Goal: Information Seeking & Learning: Learn about a topic

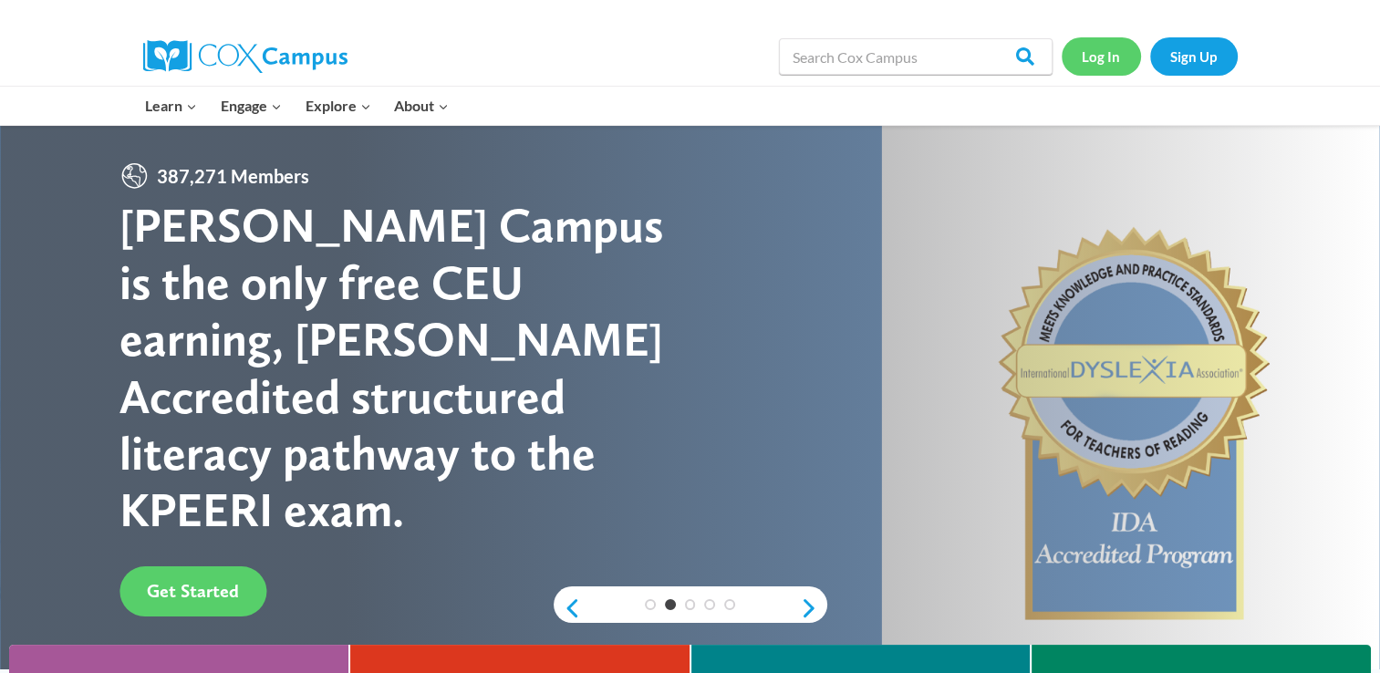
click at [1091, 58] on link "Log In" at bounding box center [1101, 55] width 79 height 37
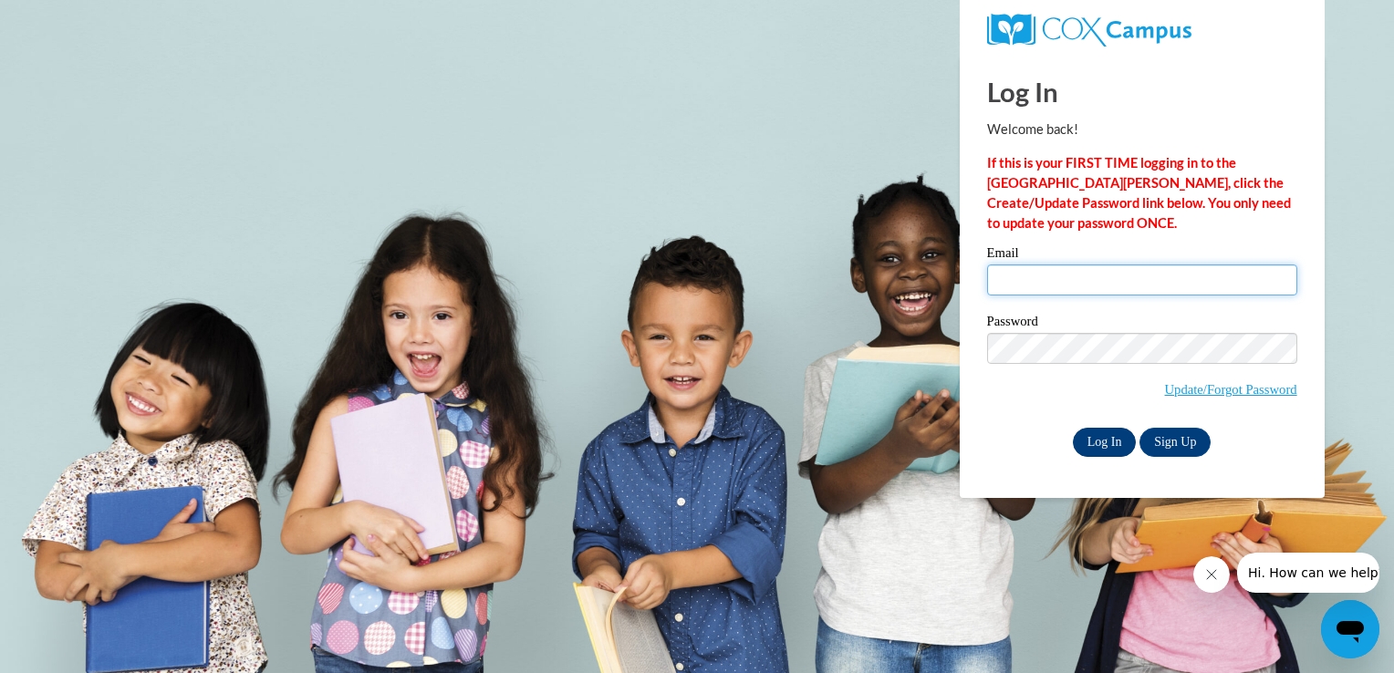
type input "santanavallezazi@gmail.com"
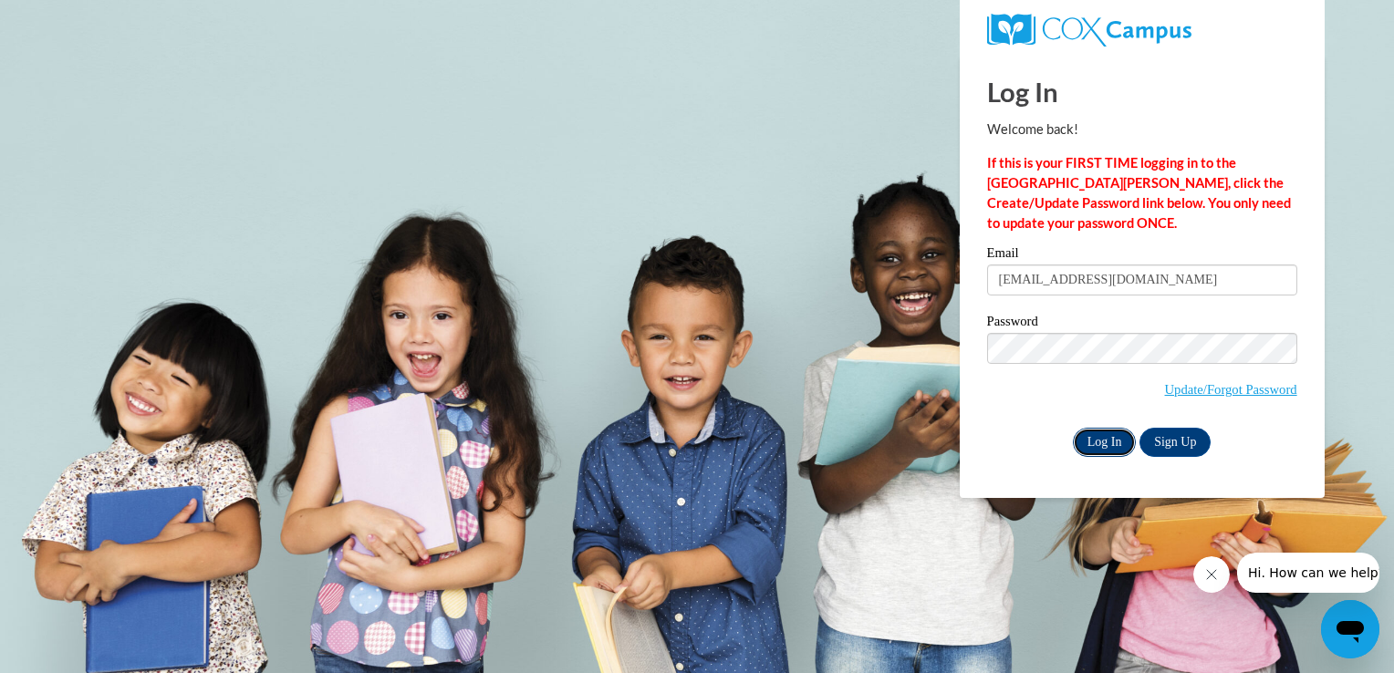
click at [1098, 451] on input "Log In" at bounding box center [1105, 442] width 64 height 29
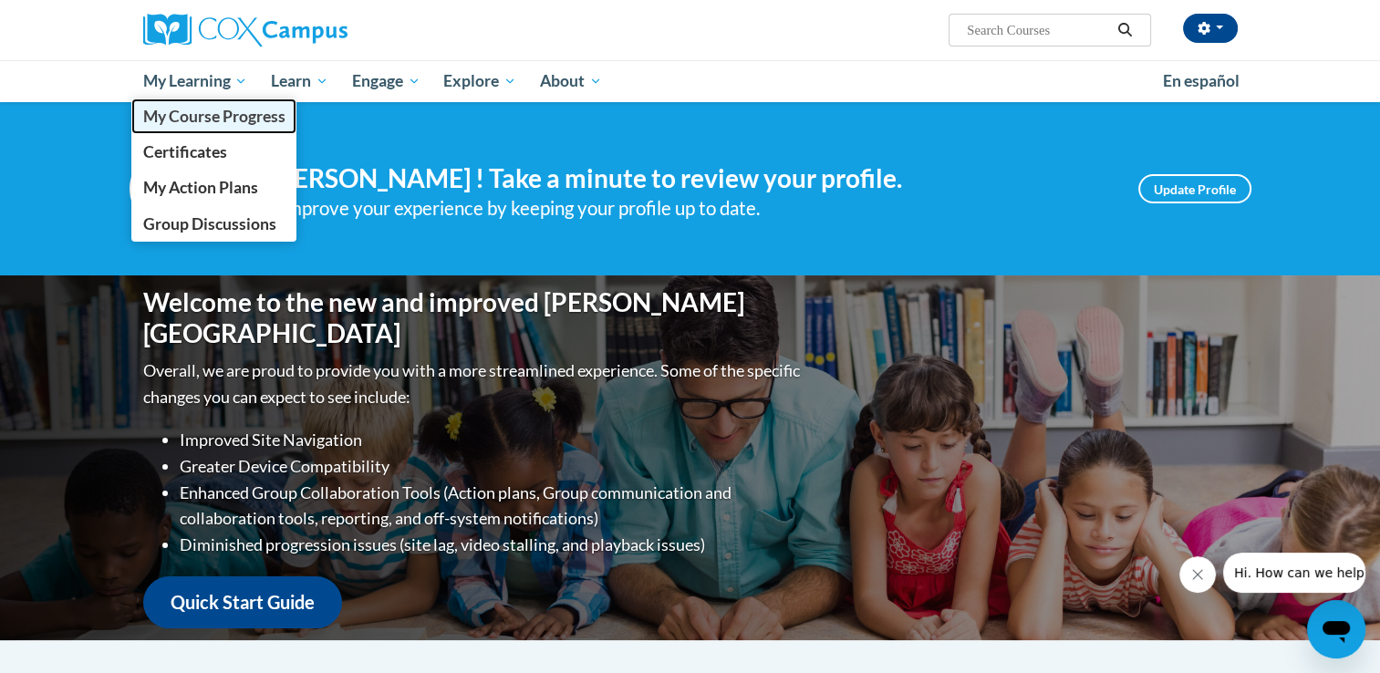
click at [188, 117] on span "My Course Progress" at bounding box center [213, 116] width 142 height 19
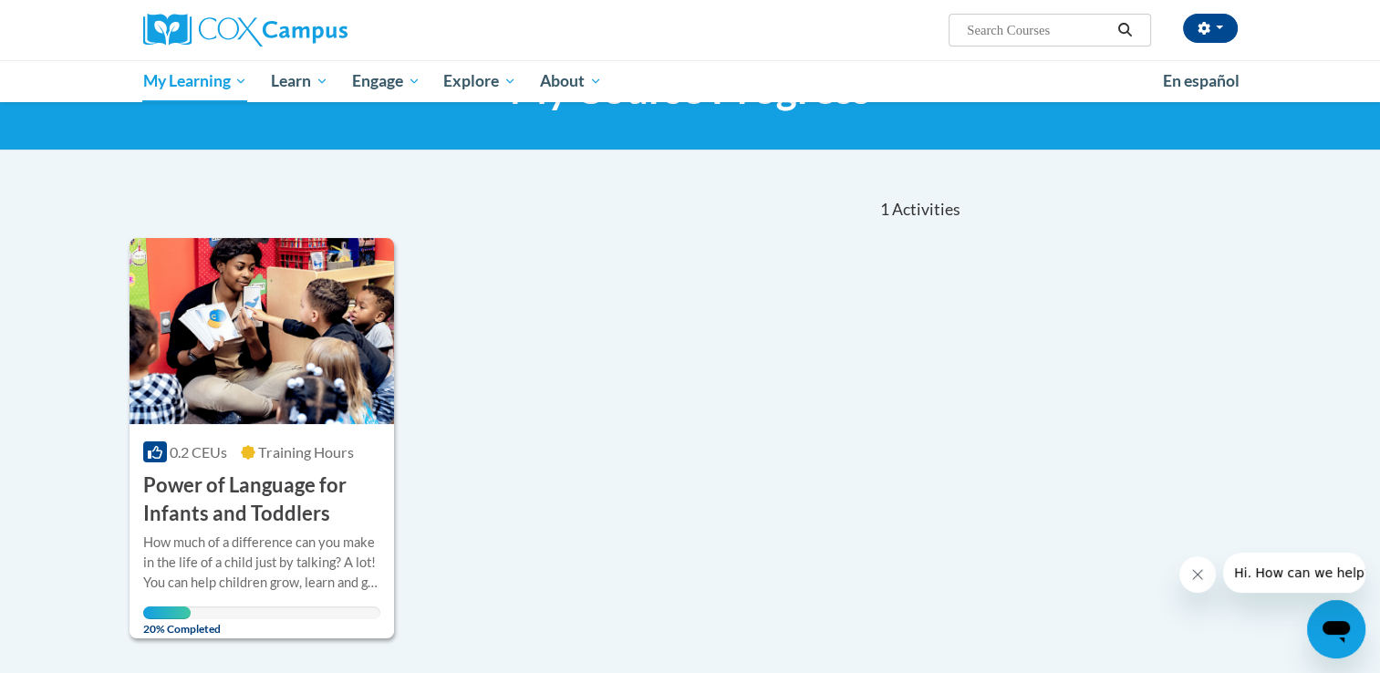
scroll to position [88, 0]
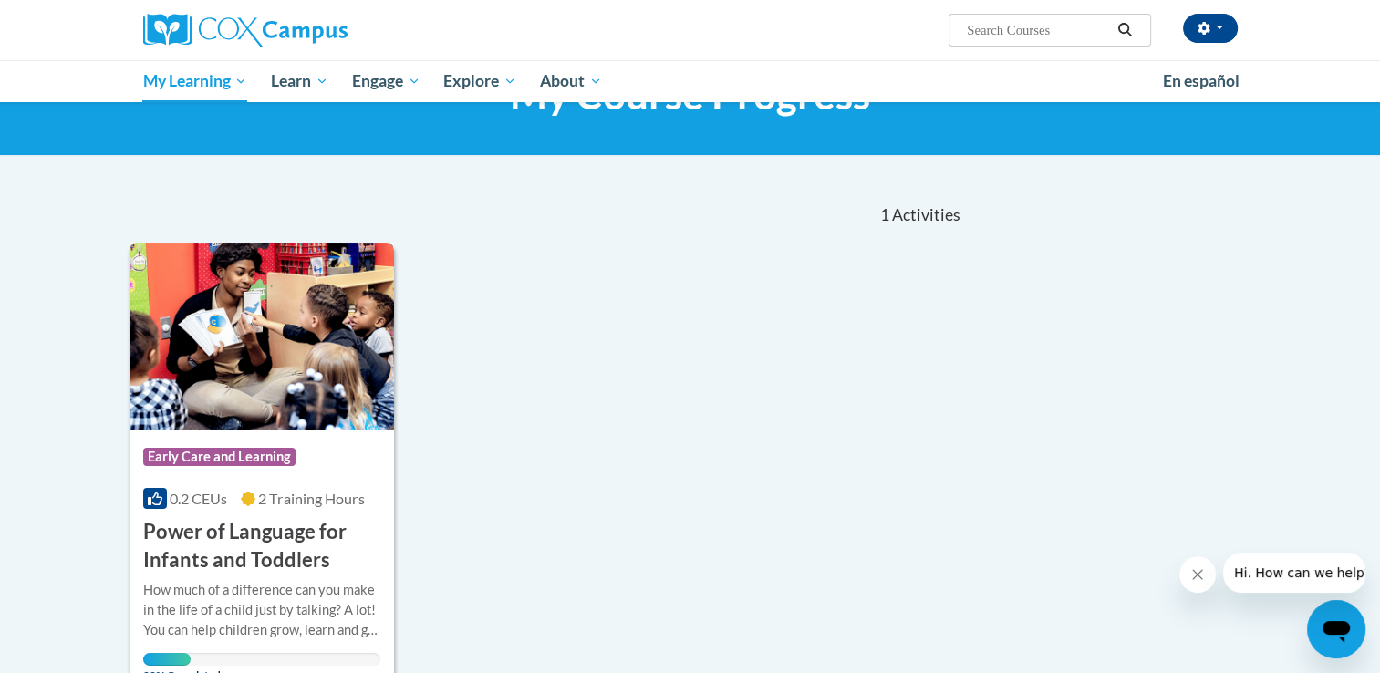
click at [201, 537] on h3 "Power of Language for Infants and Toddlers" at bounding box center [262, 546] width 238 height 57
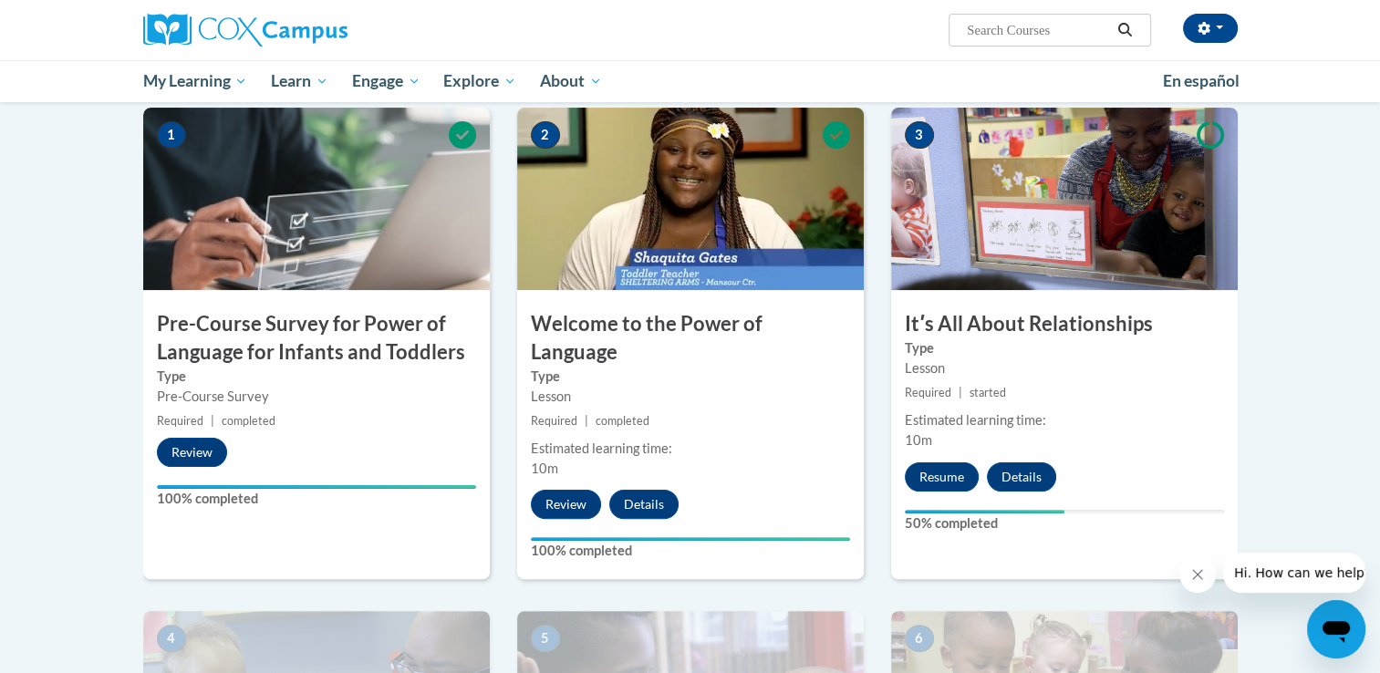
scroll to position [366, 0]
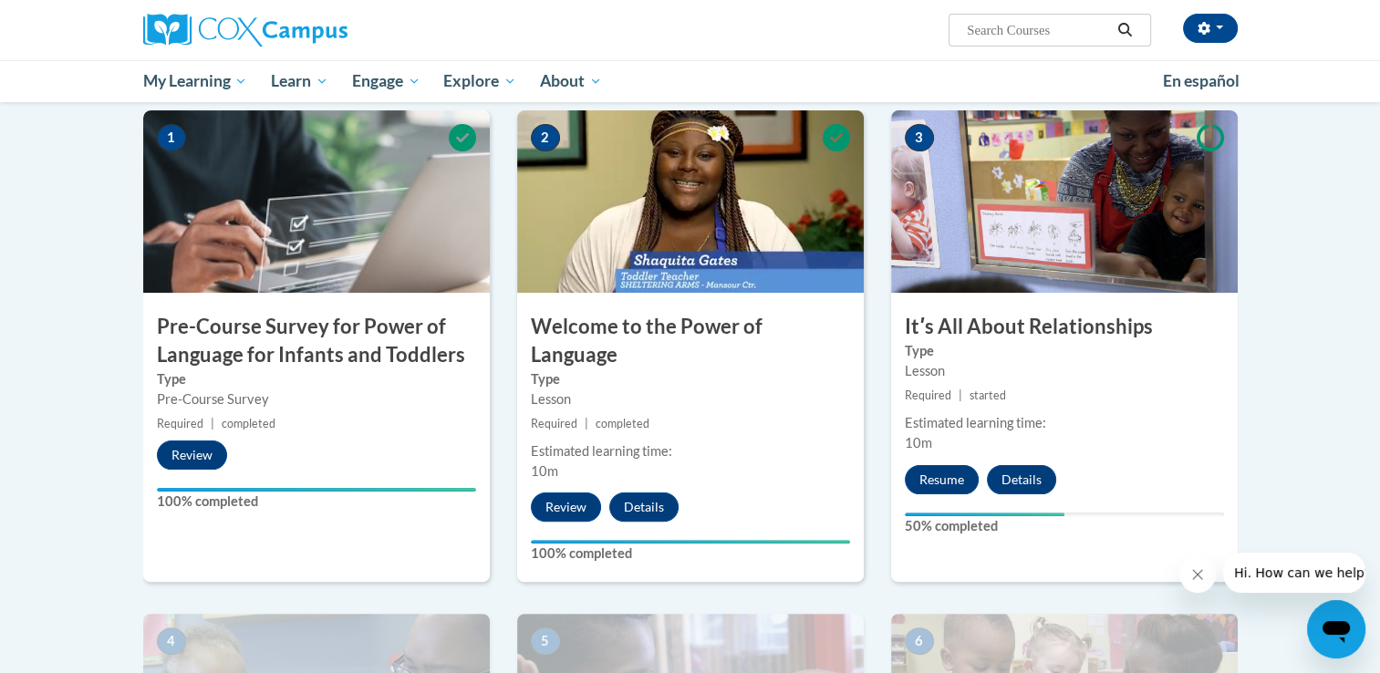
click at [1025, 341] on label "Type" at bounding box center [1064, 351] width 319 height 20
click at [1022, 265] on img at bounding box center [1064, 201] width 347 height 182
click at [980, 356] on label "Type" at bounding box center [1064, 351] width 319 height 20
click at [946, 354] on label "Type" at bounding box center [1064, 351] width 319 height 20
click at [924, 436] on span "10m" at bounding box center [918, 443] width 27 height 16
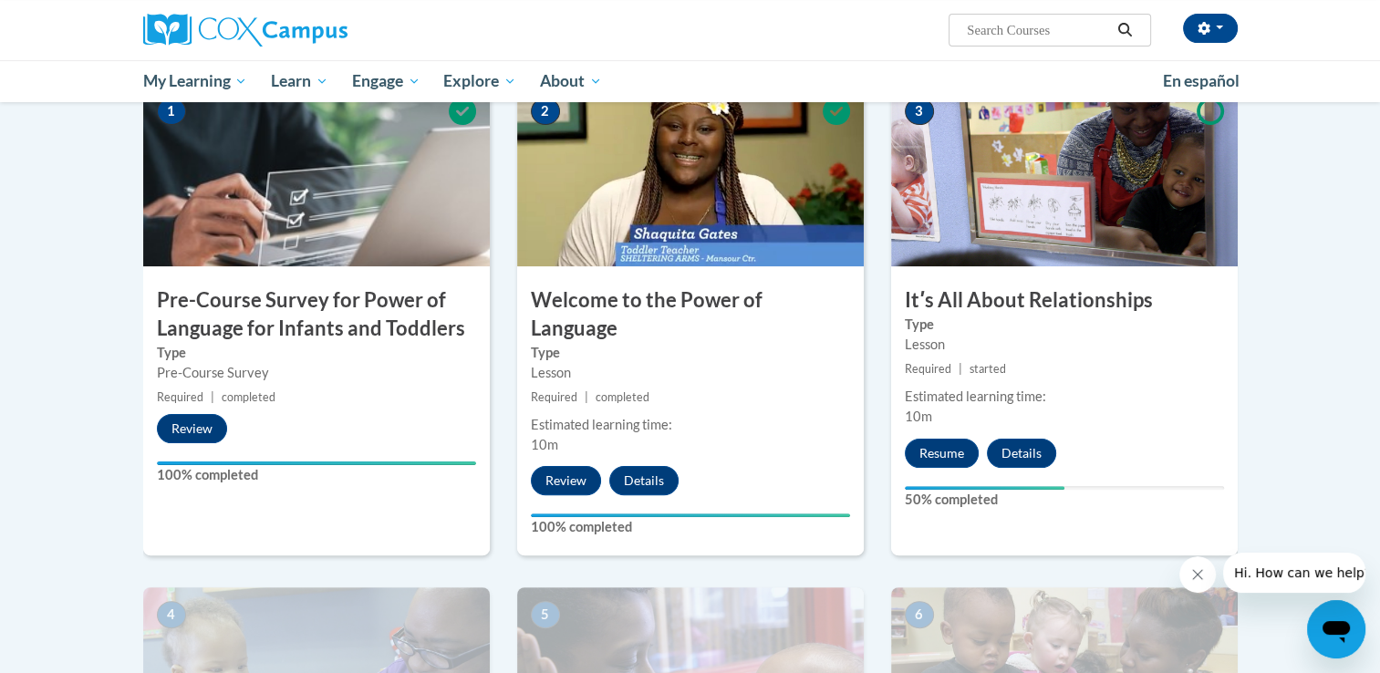
scroll to position [399, 0]
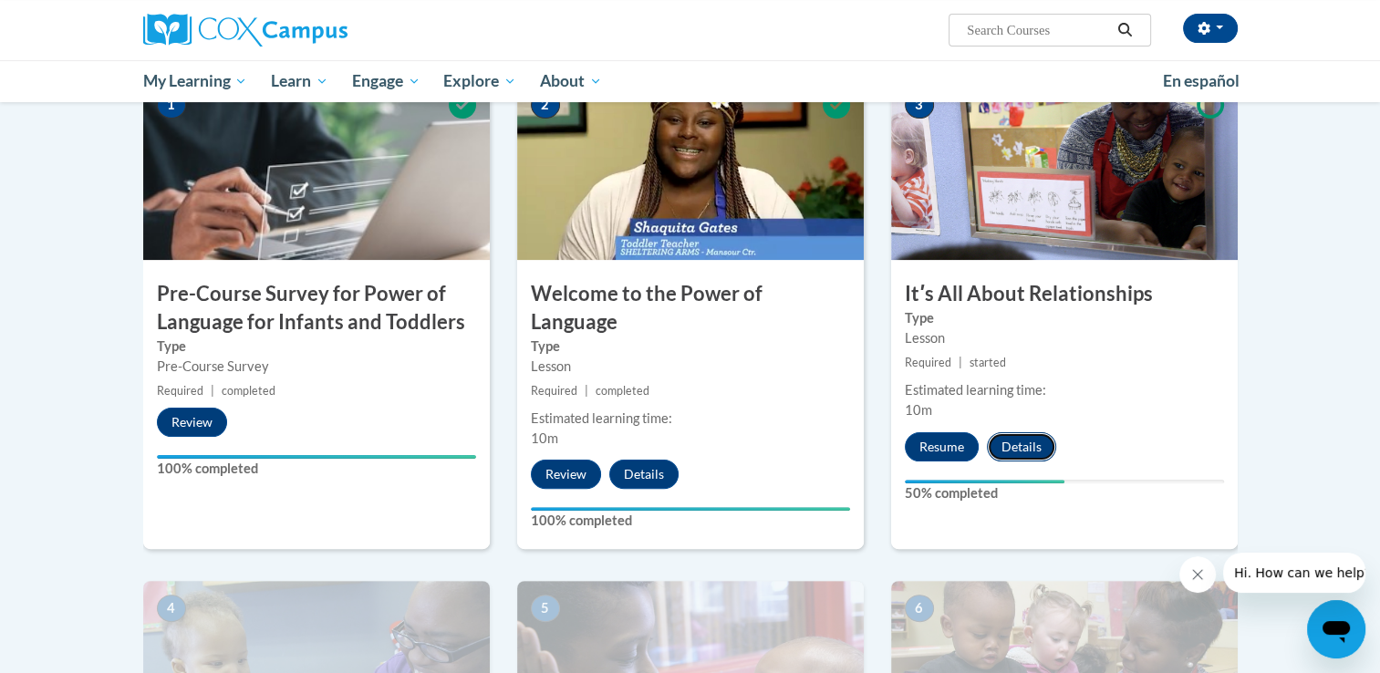
click at [1032, 440] on button "Details" at bounding box center [1021, 446] width 69 height 29
click at [1034, 476] on div "3 Itʹs All About Relationships Type Lesson Required | started Estimated learnin…" at bounding box center [1064, 314] width 347 height 472
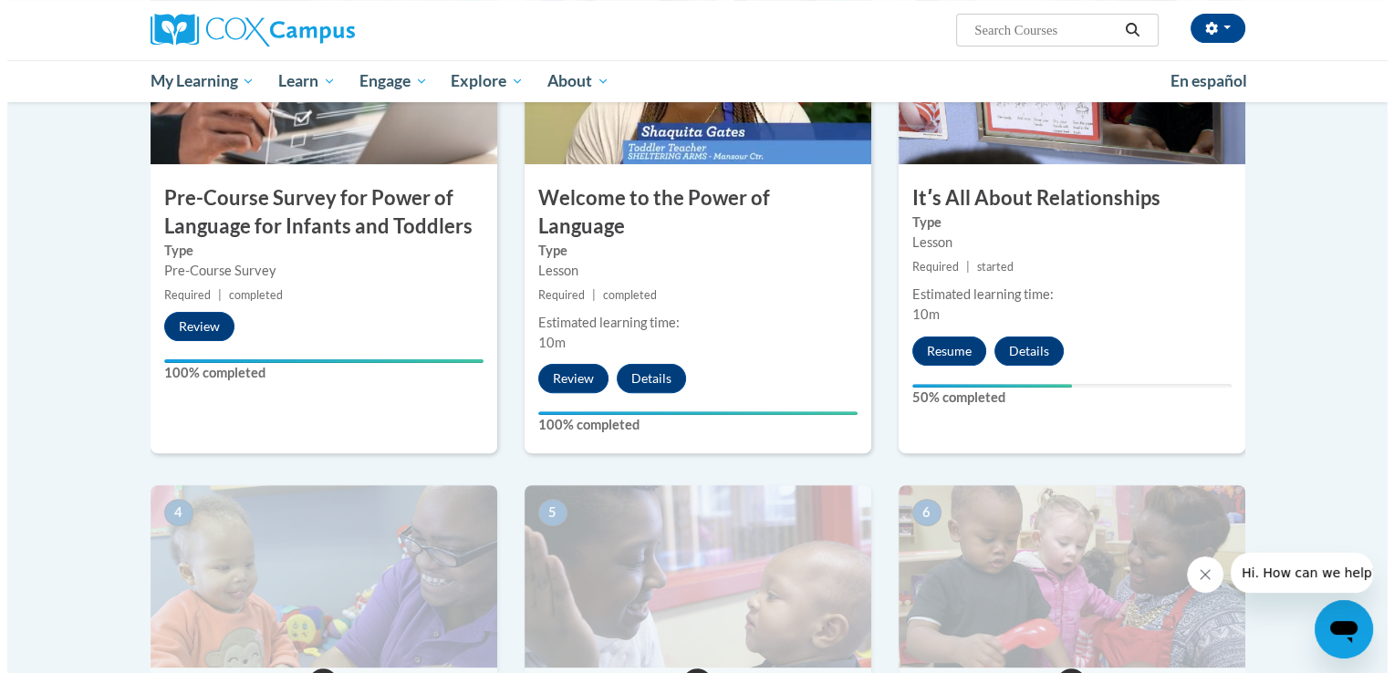
scroll to position [328, 0]
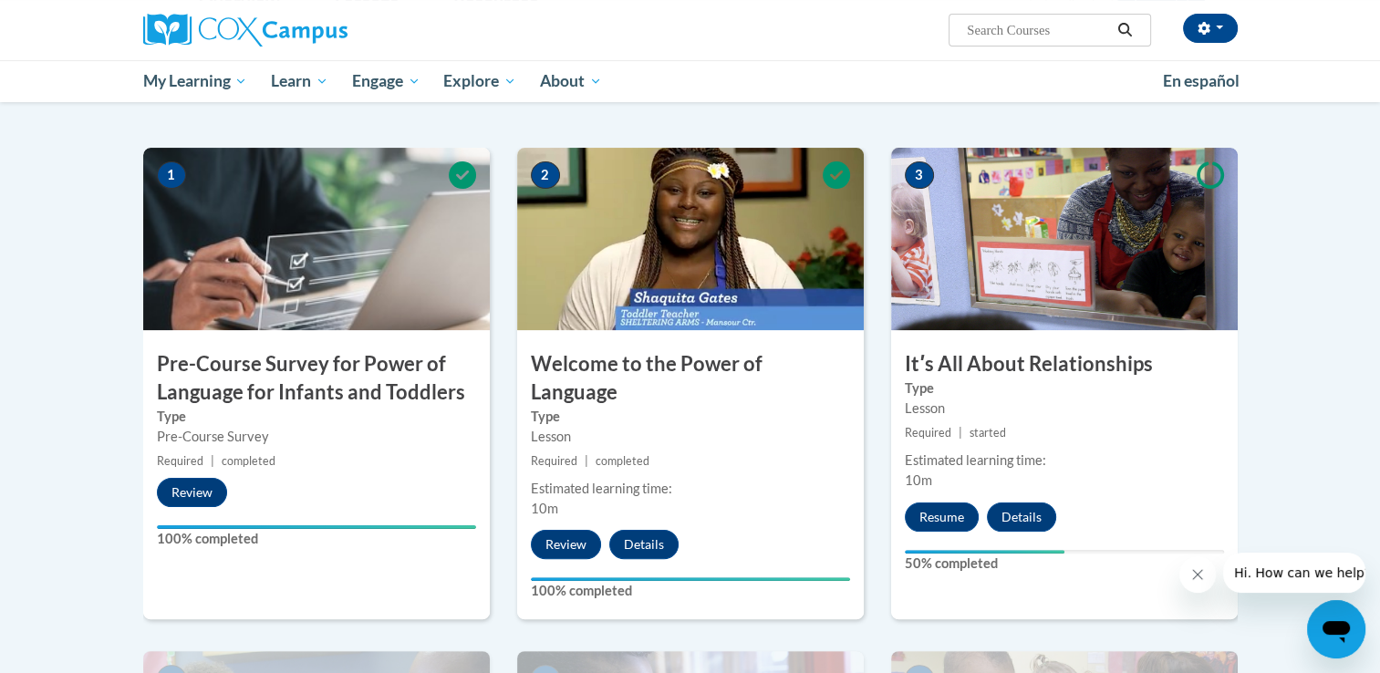
click at [1083, 300] on img at bounding box center [1064, 239] width 347 height 182
click at [1011, 240] on img at bounding box center [1064, 239] width 347 height 182
click at [1197, 184] on icon at bounding box center [1210, 174] width 27 height 27
click at [1159, 159] on img at bounding box center [1064, 239] width 347 height 182
click at [960, 462] on div "Estimated learning time:" at bounding box center [1064, 461] width 319 height 20
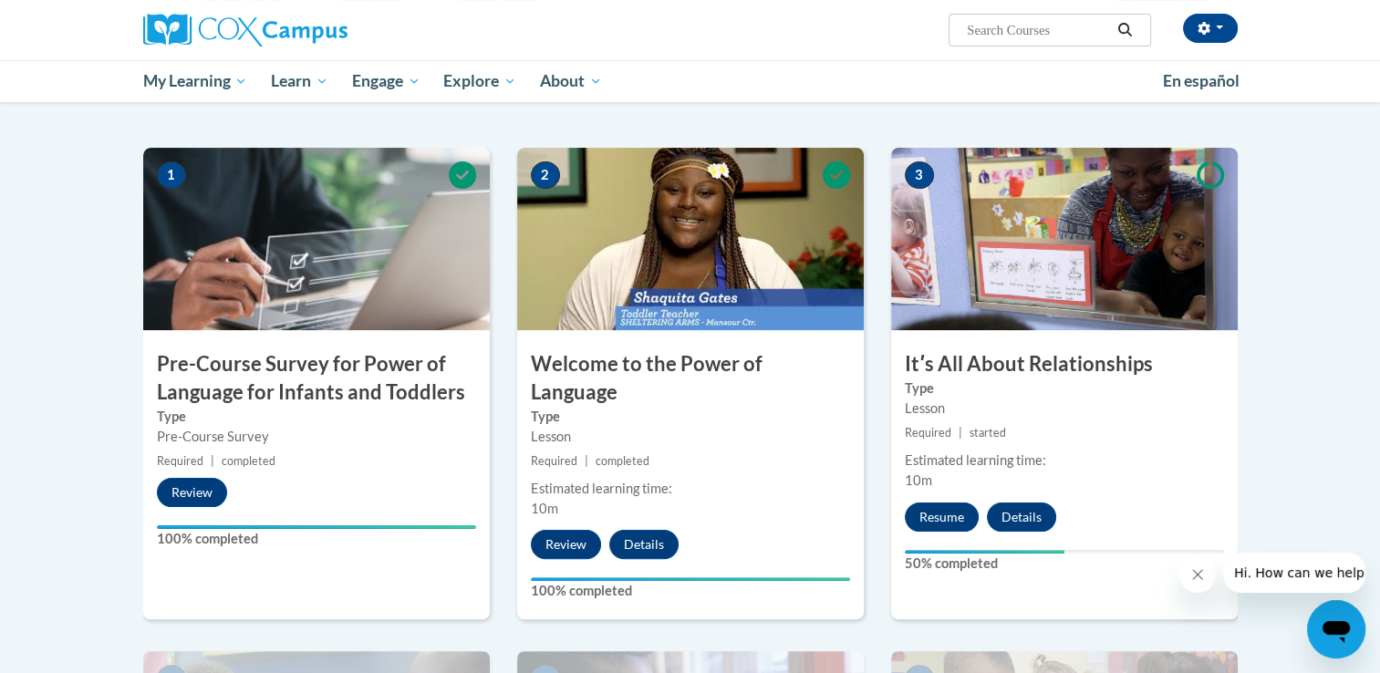
click at [983, 579] on div "3 Itʹs All About Relationships Type Lesson Required | started Estimated learnin…" at bounding box center [1064, 384] width 347 height 472
click at [1084, 519] on div "3 Itʹs All About Relationships Type Lesson Required | started Estimated learnin…" at bounding box center [1064, 384] width 347 height 472
click at [1007, 332] on div "3 Itʹs All About Relationships Type Lesson Required | started Estimated learnin…" at bounding box center [1064, 384] width 347 height 472
click at [968, 228] on img at bounding box center [1064, 239] width 347 height 182
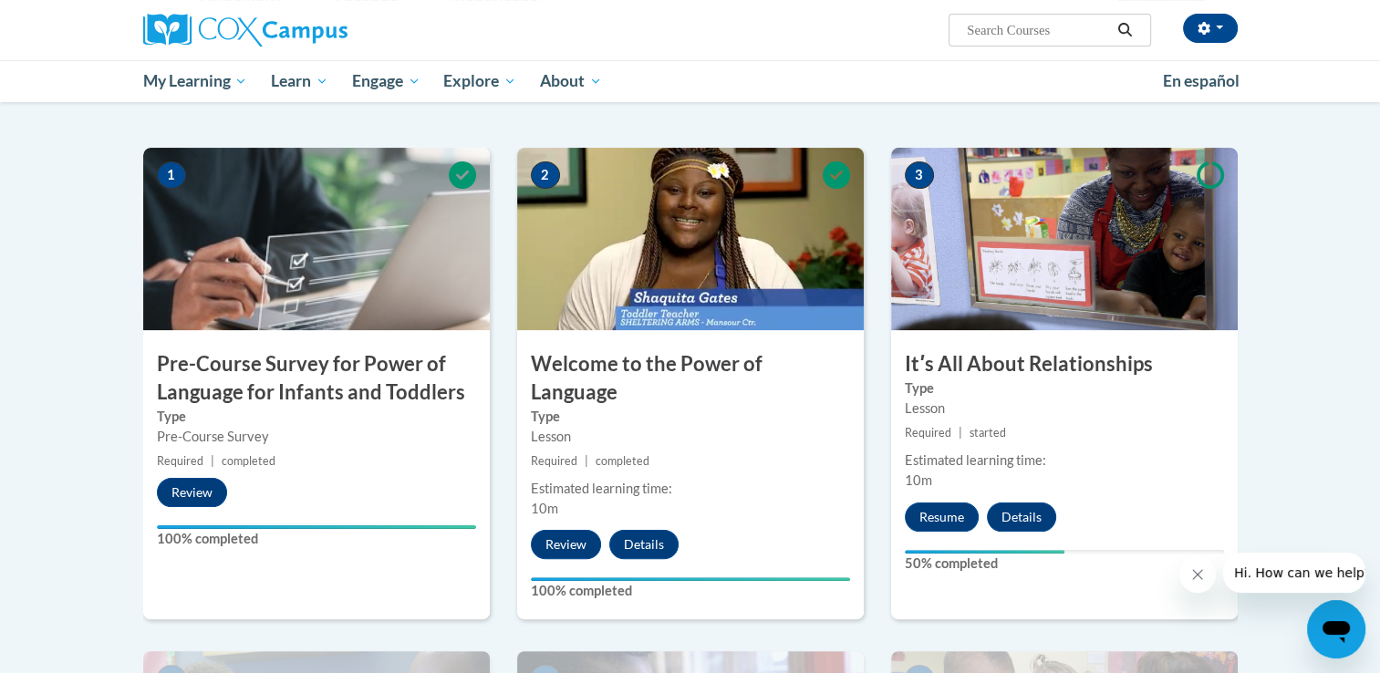
click at [930, 181] on span "3" at bounding box center [919, 174] width 29 height 27
click at [941, 461] on div "Estimated learning time:" at bounding box center [1064, 461] width 319 height 20
click at [931, 515] on button "Resume" at bounding box center [942, 517] width 74 height 29
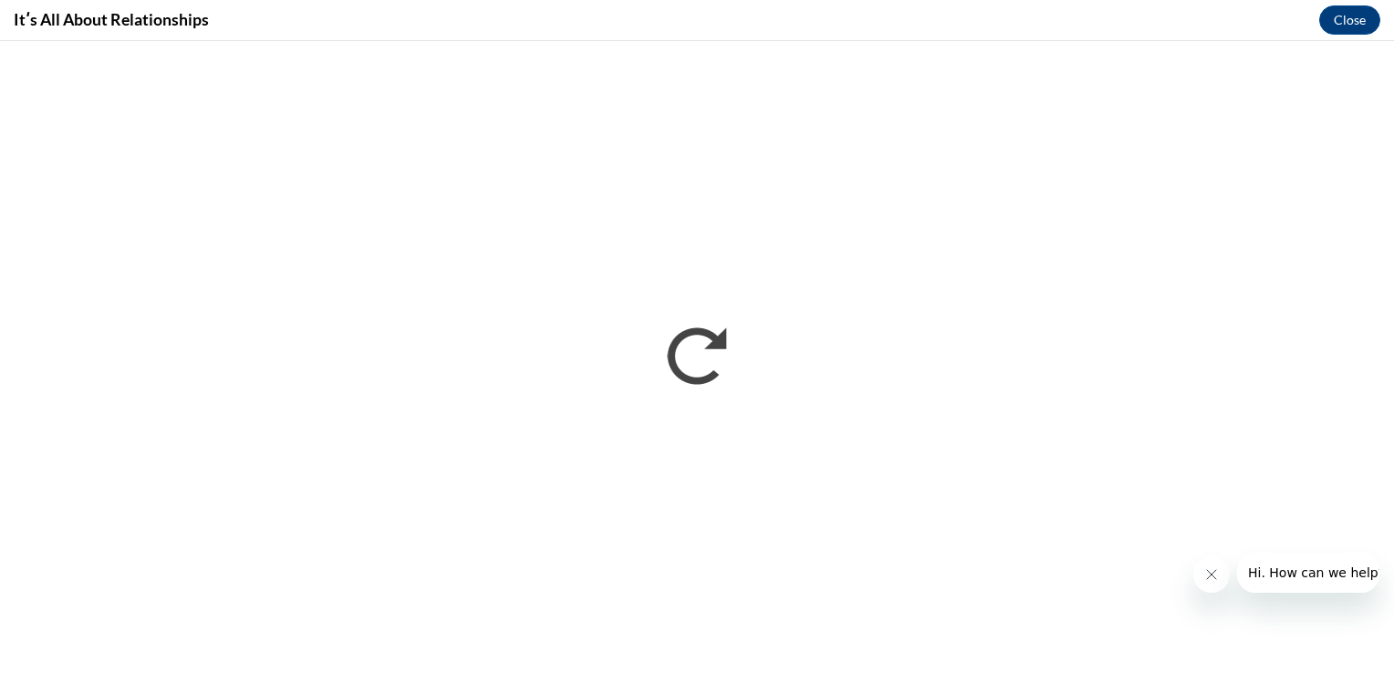
scroll to position [0, 0]
